Goal: Find specific fact: Find specific fact

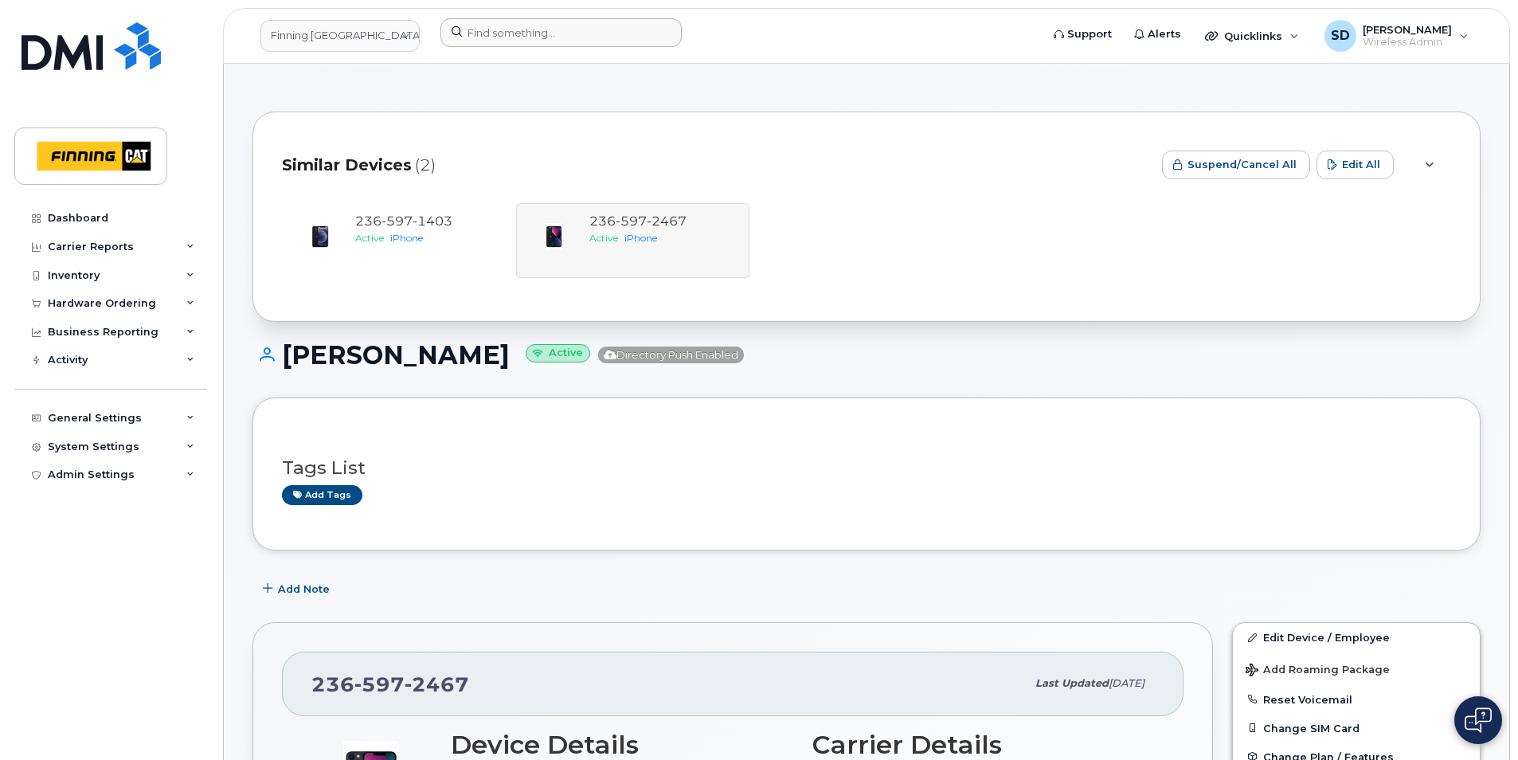
scroll to position [478, 0]
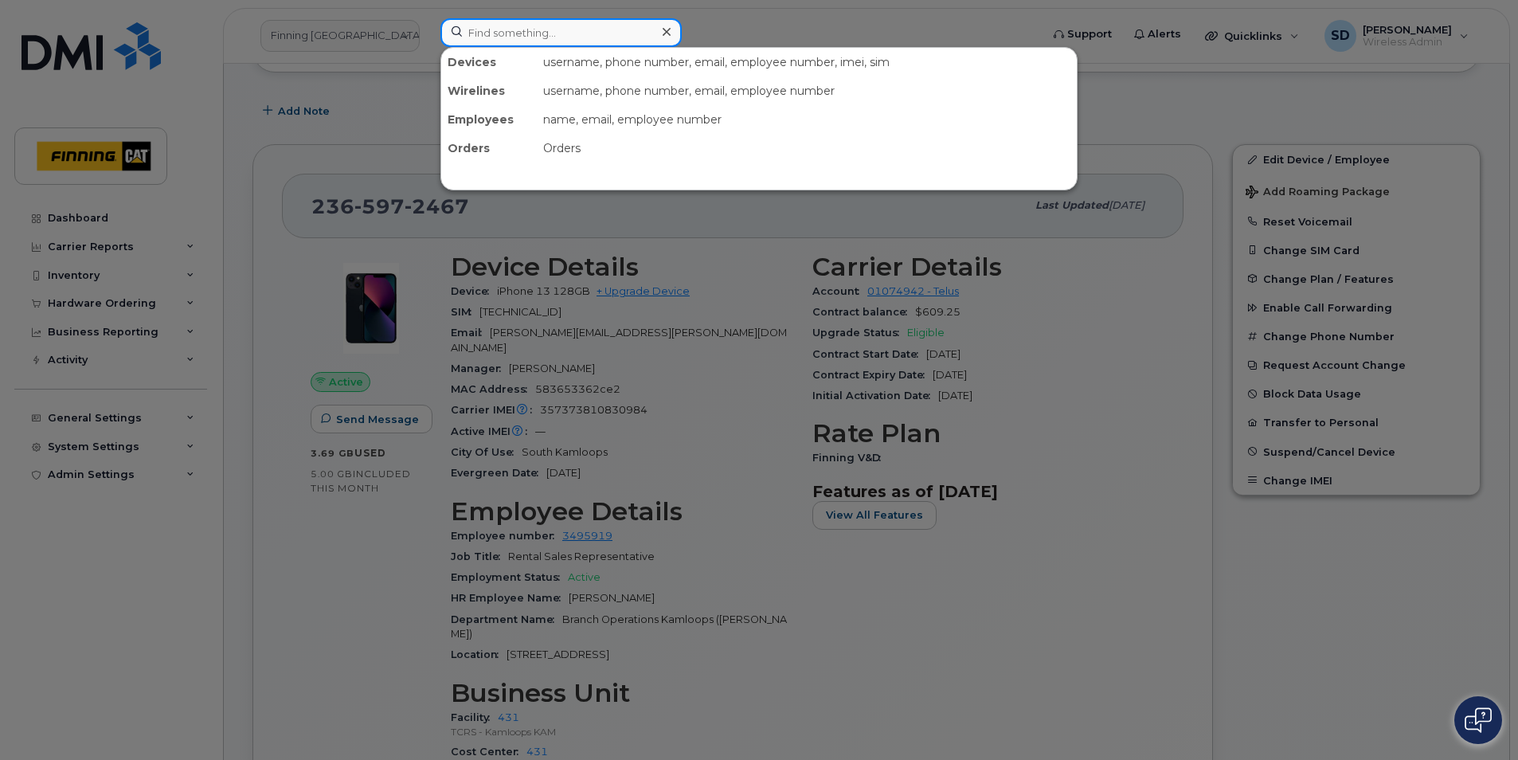
click at [499, 29] on input at bounding box center [561, 32] width 241 height 29
paste input "604-690-5245"
type input "604-690-5245"
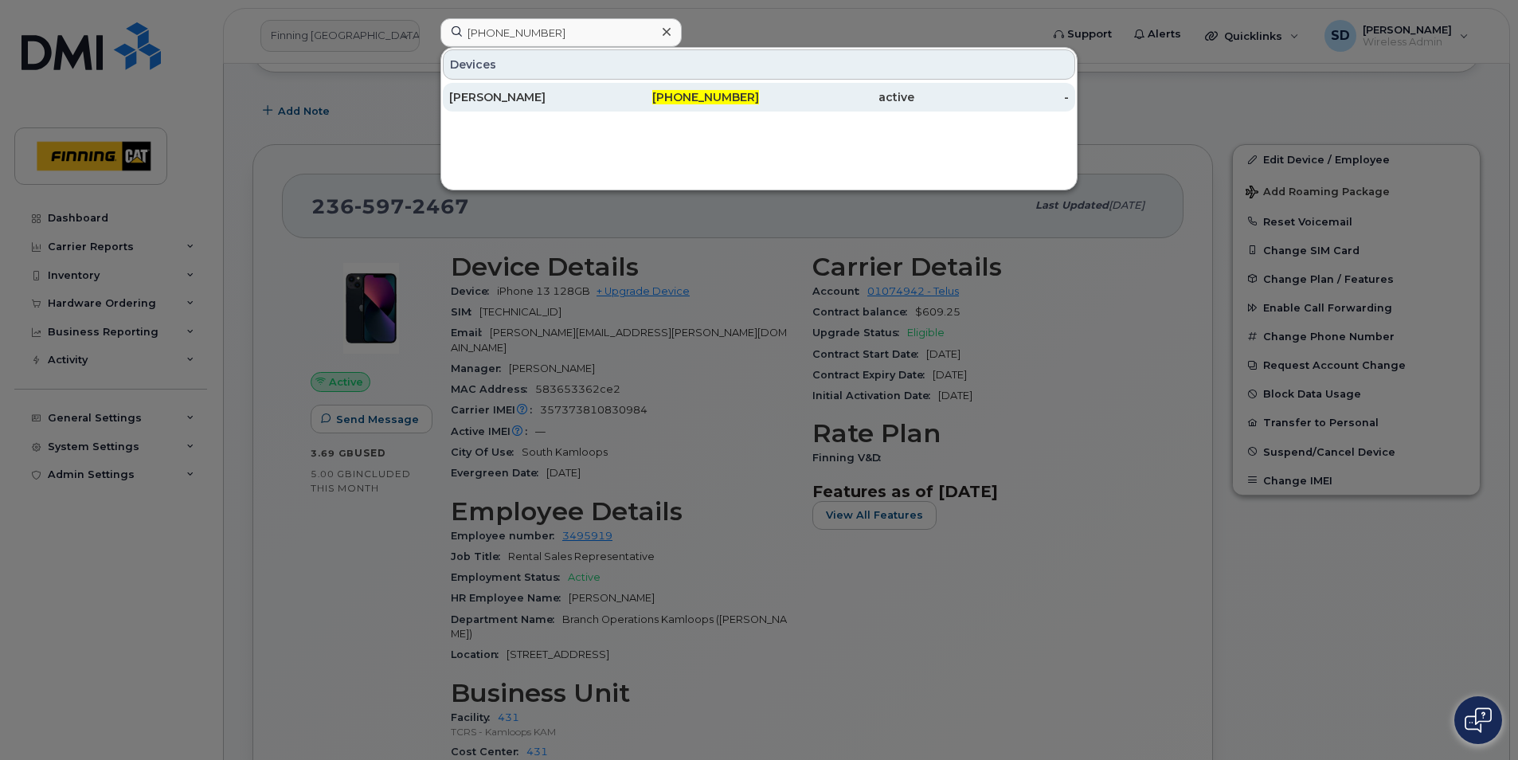
click at [475, 96] on div "[PERSON_NAME]" at bounding box center [526, 97] width 155 height 16
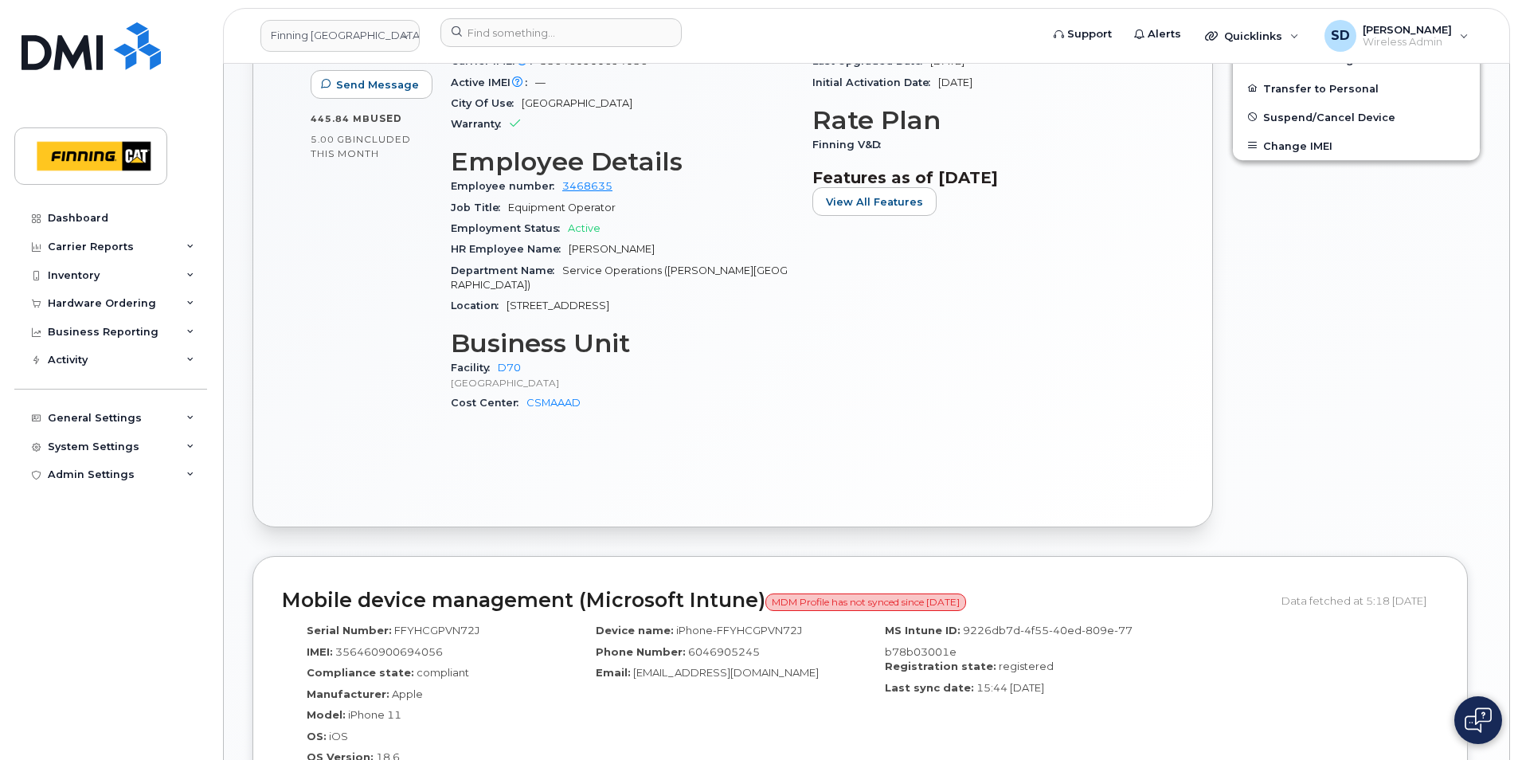
scroll to position [956, 0]
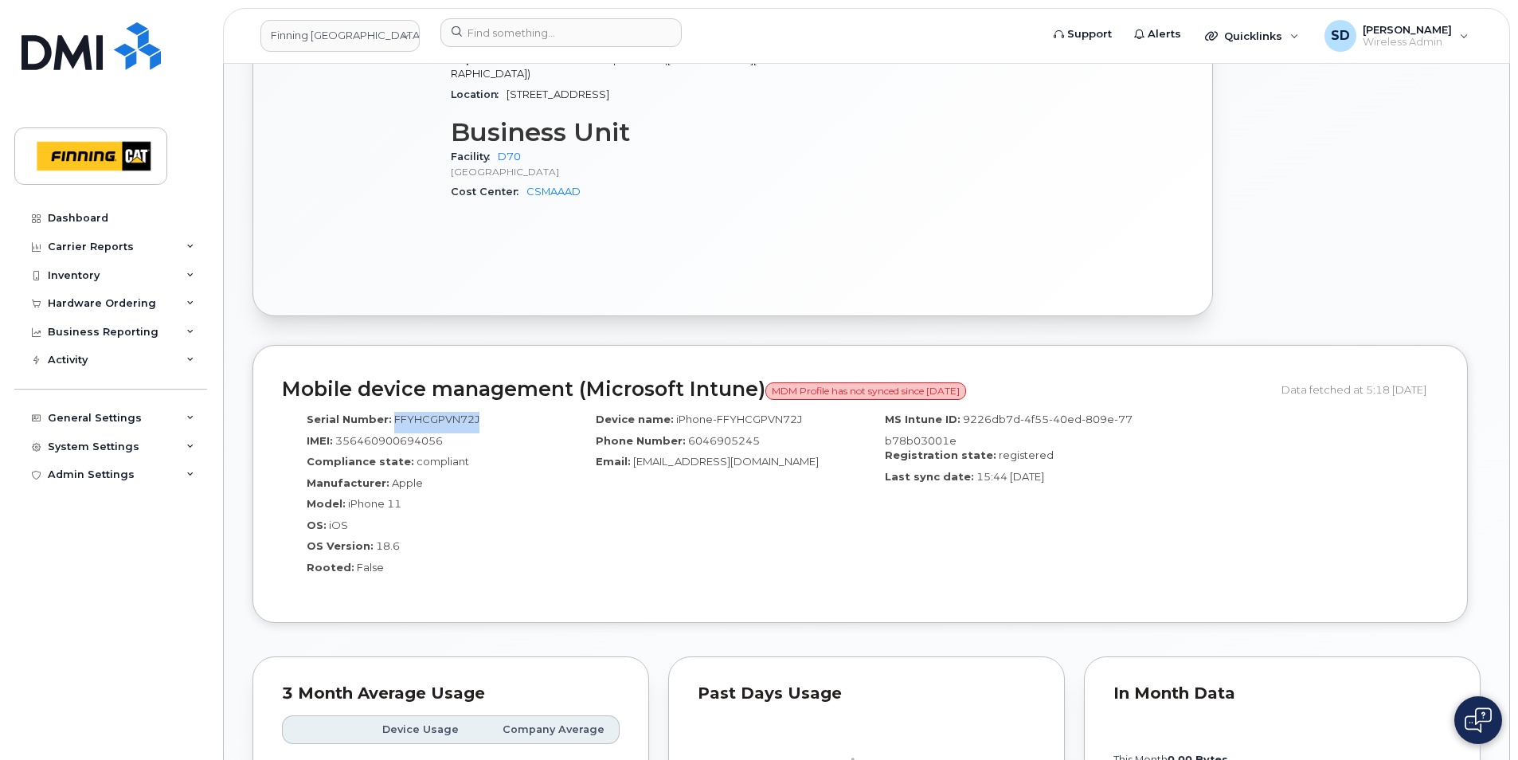
drag, startPoint x: 473, startPoint y: 406, endPoint x: 393, endPoint y: 398, distance: 80.8
click at [393, 412] on div "Serial Number: FFYHCGPVN72J" at bounding box center [426, 423] width 265 height 22
copy span "FFYHCGPVN72J"
